Goal: Transaction & Acquisition: Purchase product/service

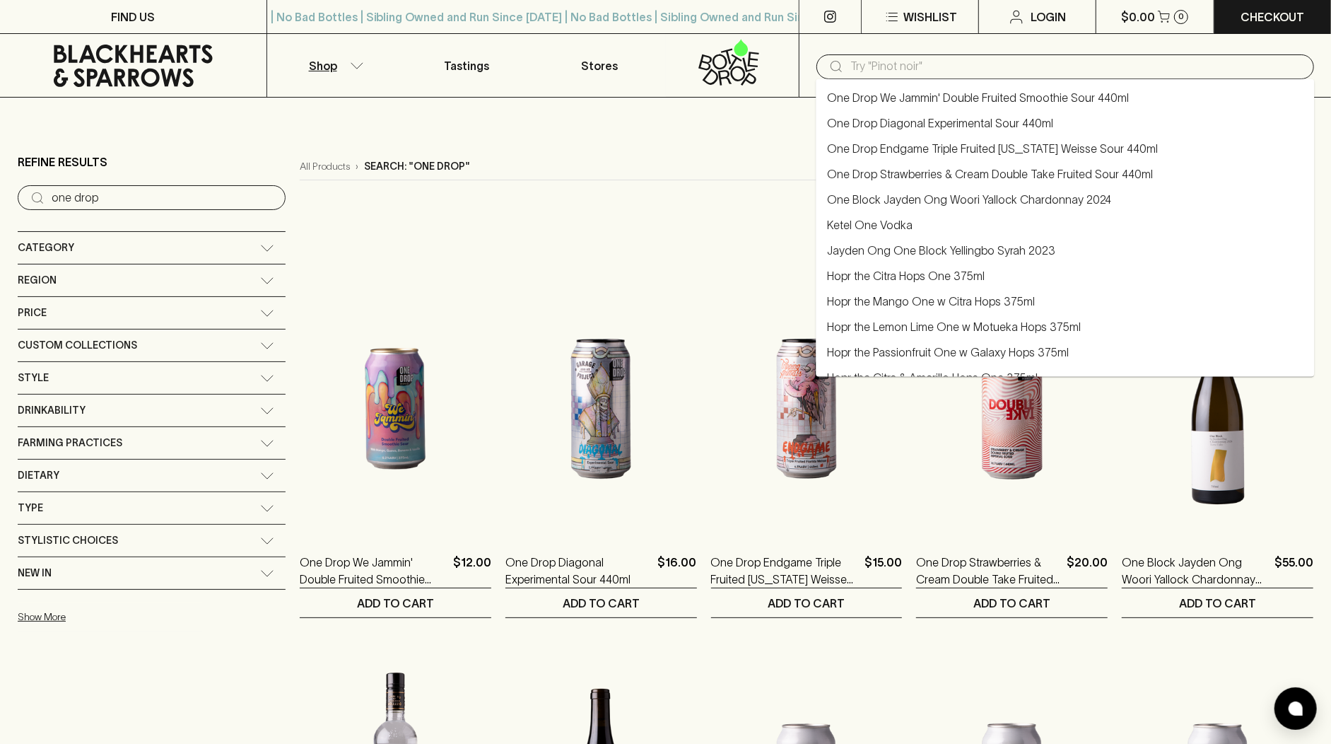
click at [863, 64] on input "text" at bounding box center [1076, 66] width 452 height 23
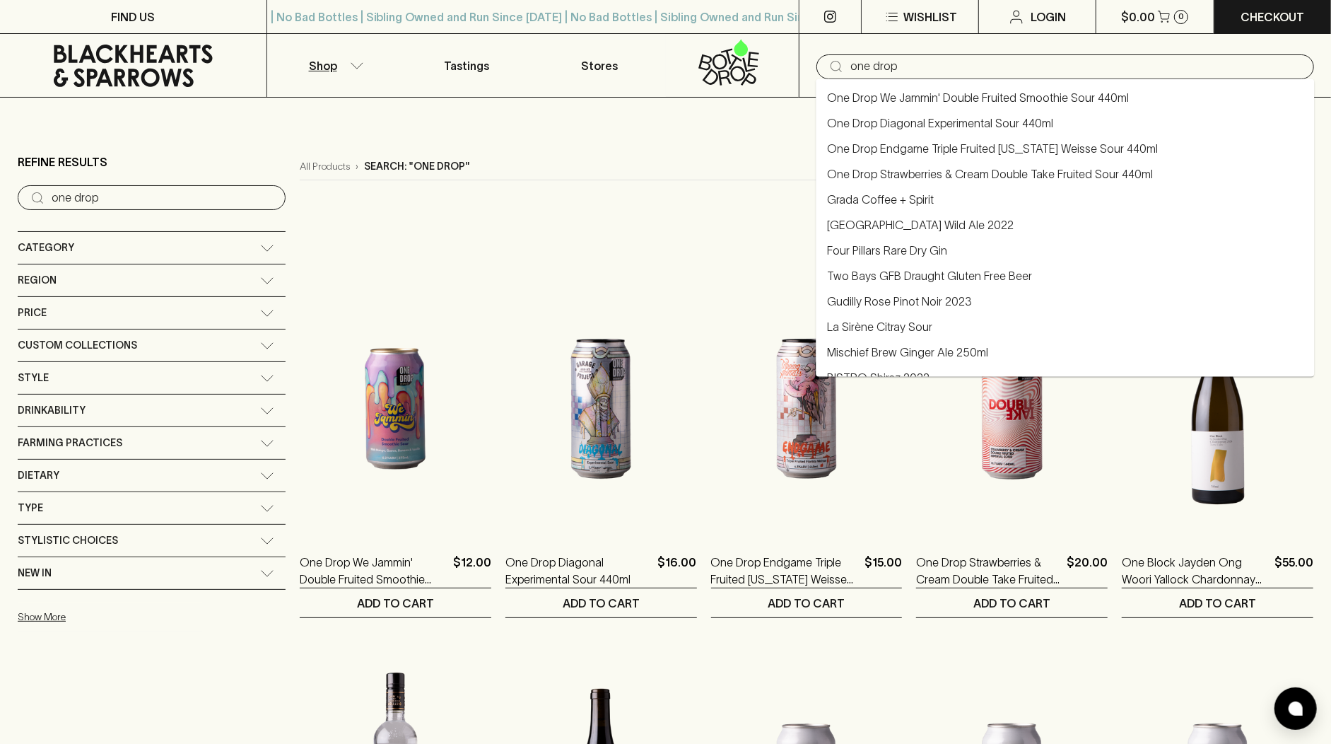
type input "one drop"
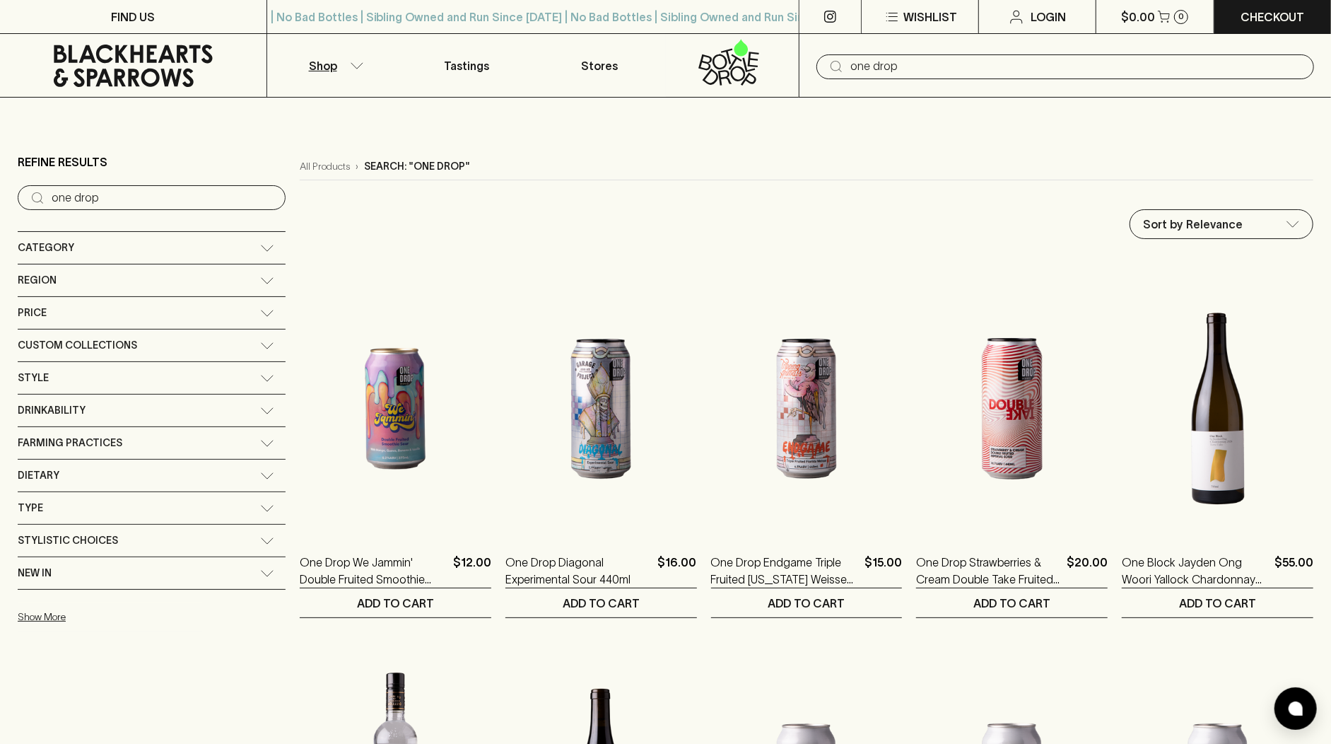
click at [1164, 65] on input "one drop" at bounding box center [1076, 66] width 452 height 23
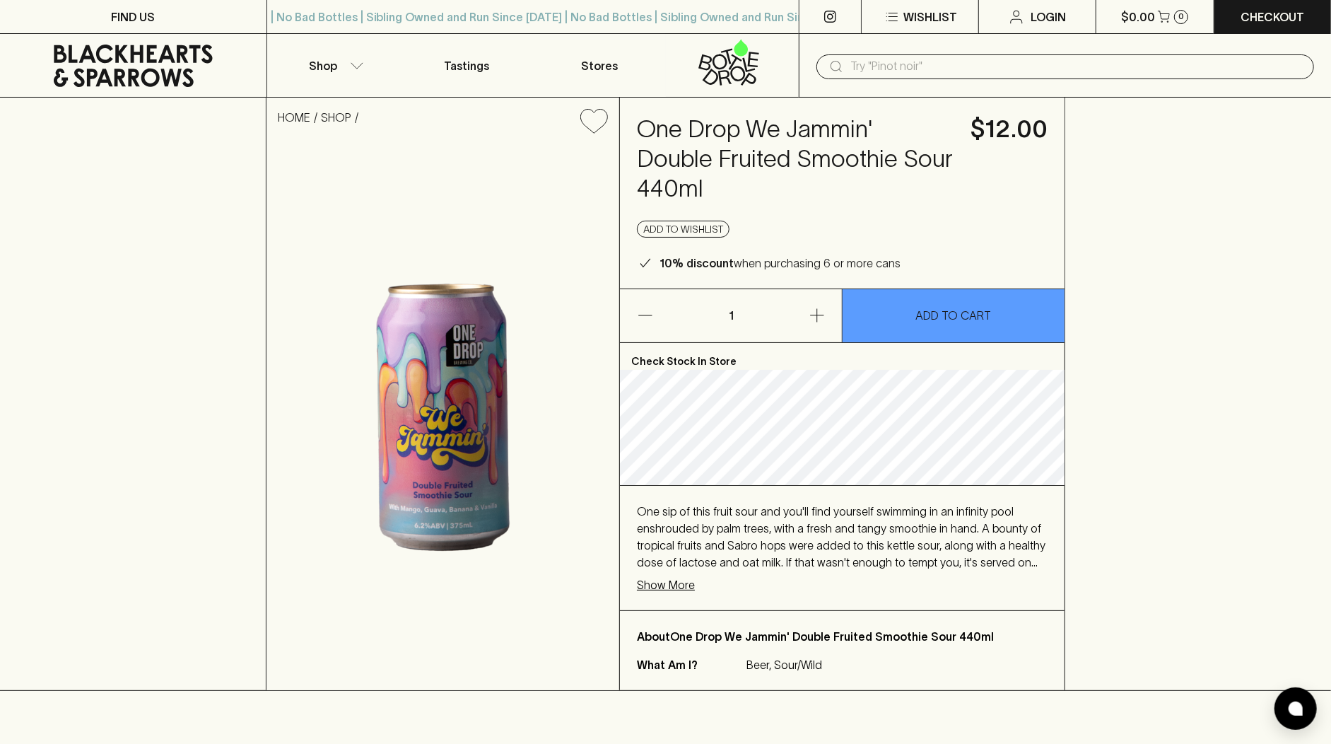
click at [121, 78] on icon at bounding box center [133, 66] width 159 height 42
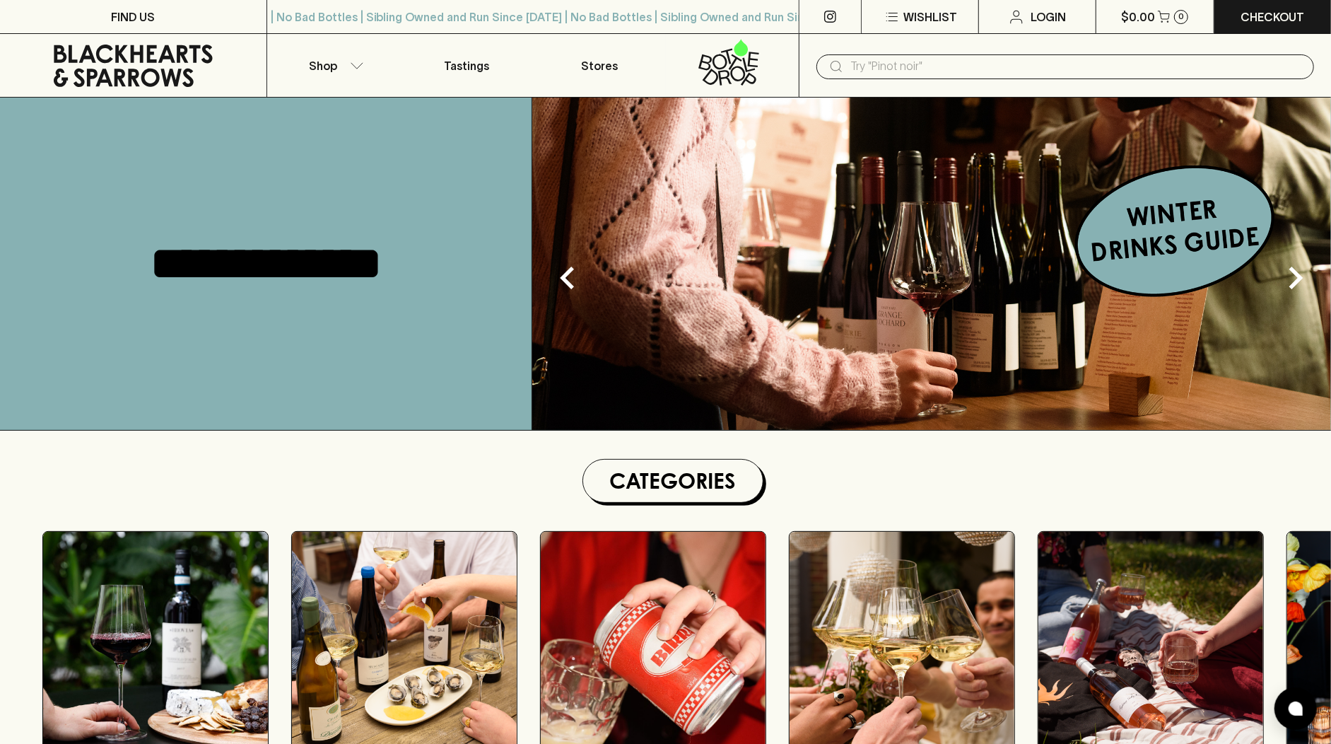
click at [916, 64] on input "text" at bounding box center [1076, 66] width 452 height 23
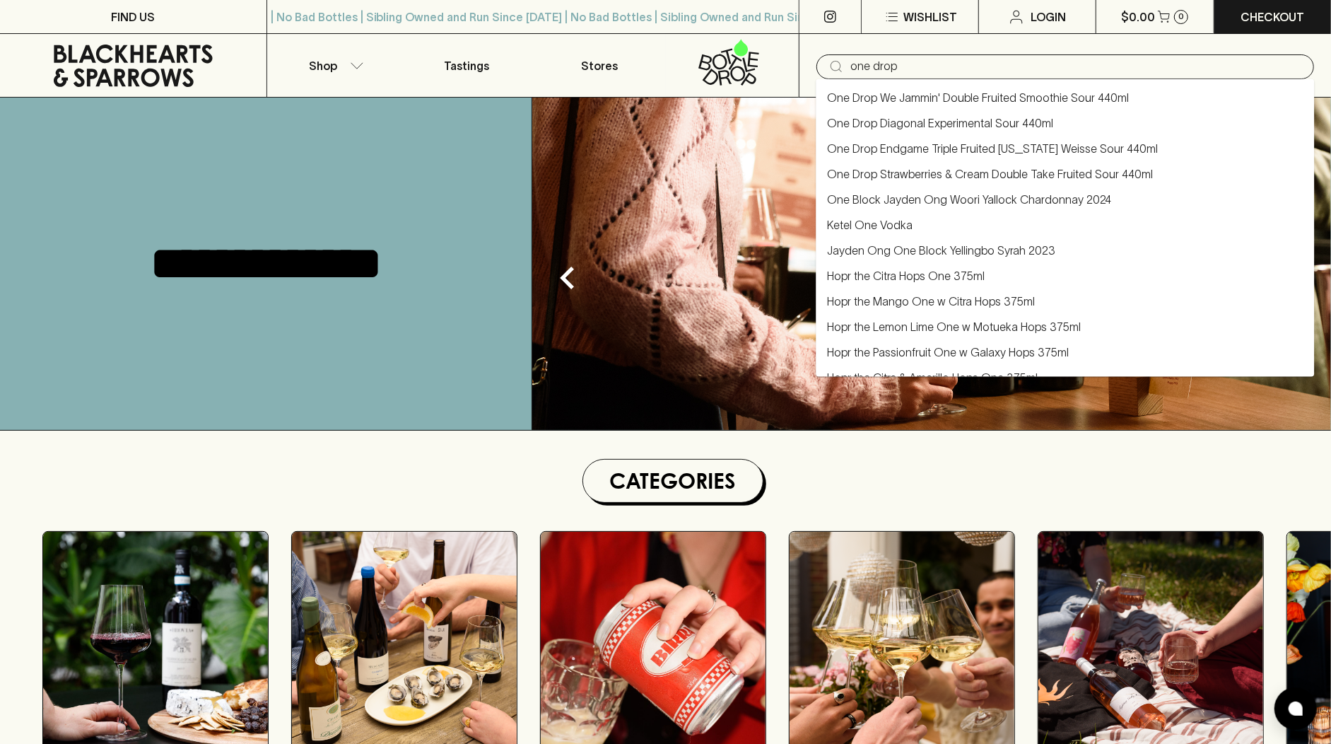
type input "one drop"
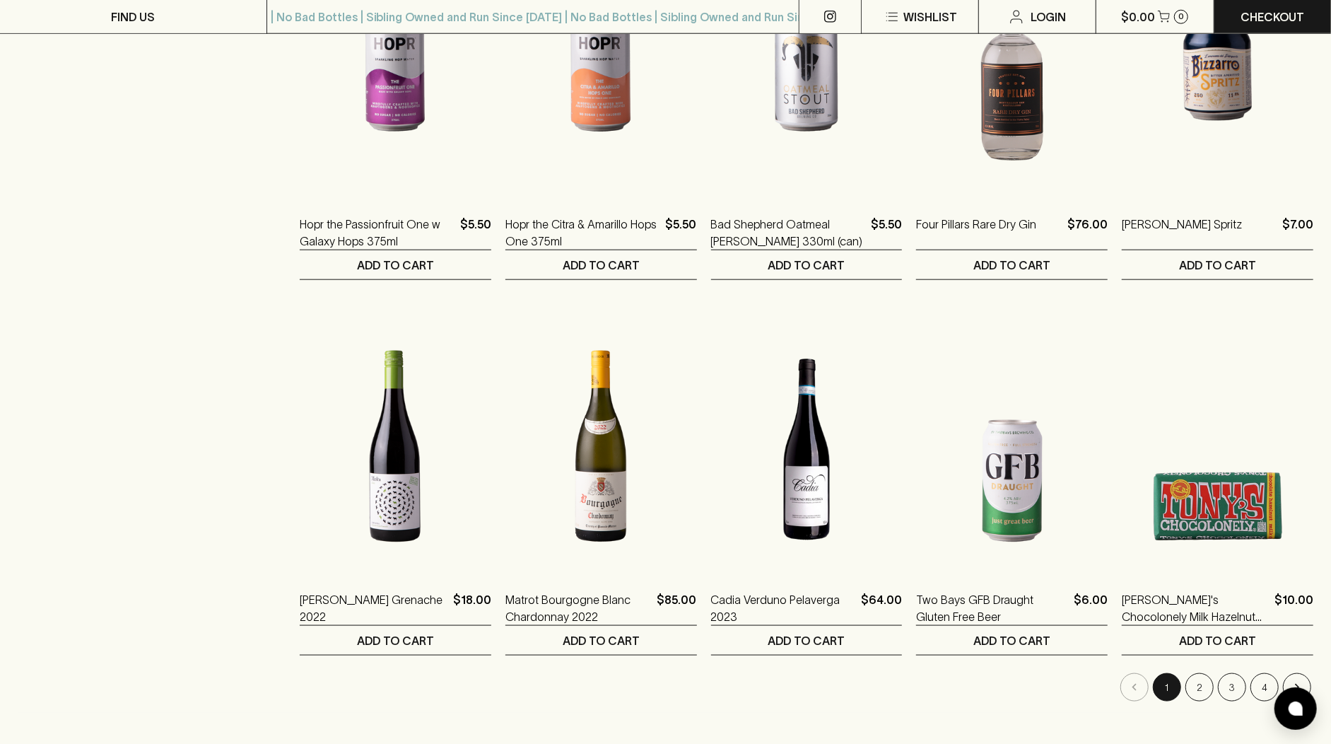
scroll to position [1099, 0]
